Goal: Find specific page/section: Find specific page/section

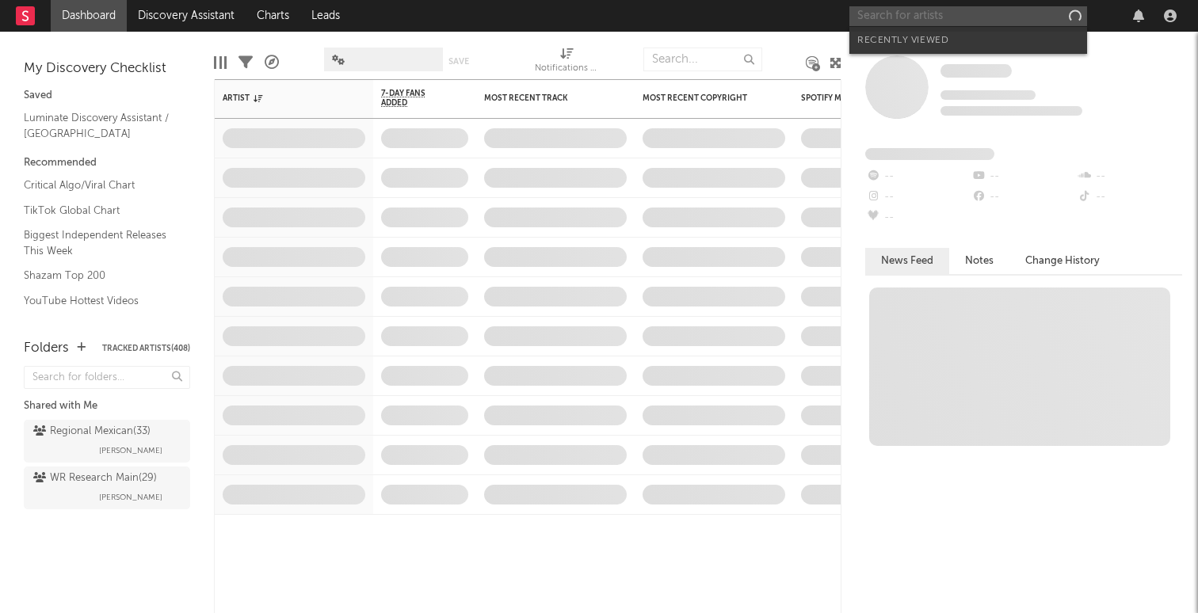
click at [929, 21] on input "text" at bounding box center [968, 16] width 238 height 20
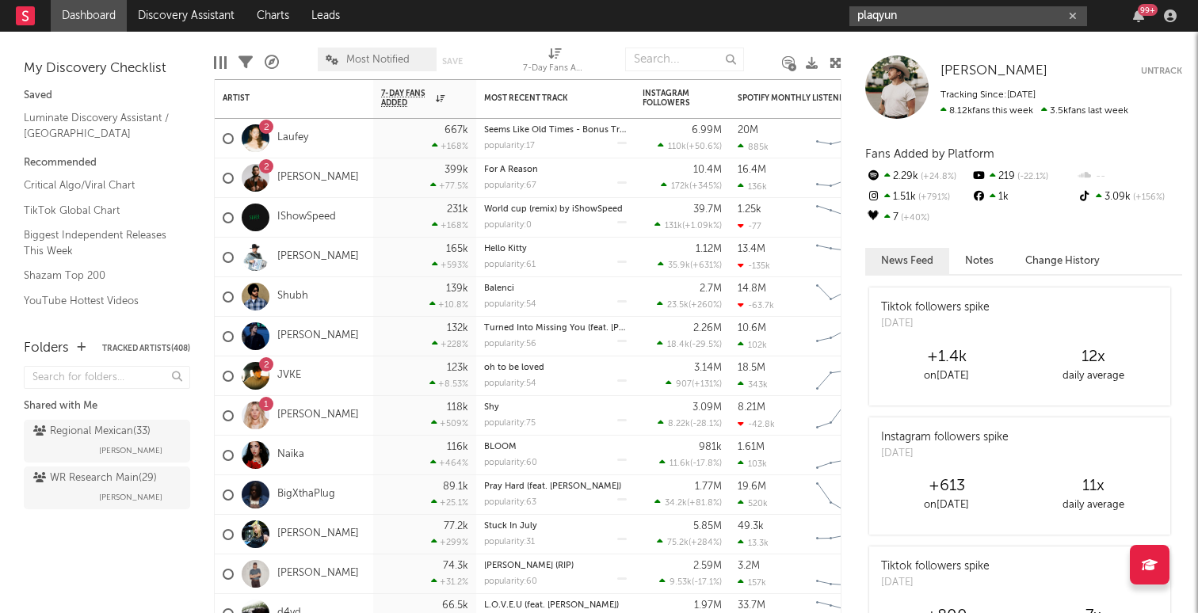
type input "plaqyun"
click at [373, 1] on nav "Dashboard Discovery Assistant Charts Leads plaqyun 99 +" at bounding box center [599, 16] width 1198 height 32
